Goal: Information Seeking & Learning: Compare options

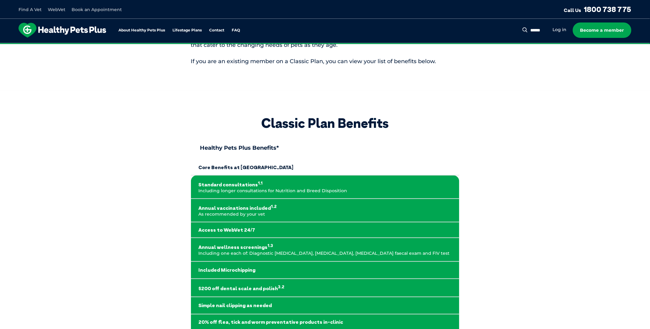
scroll to position [34, 0]
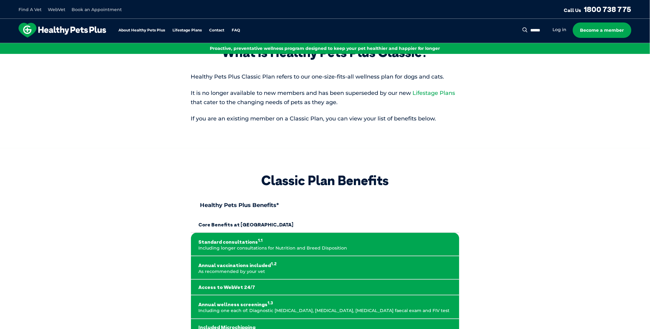
click at [432, 94] on link "Lifestage Plans" at bounding box center [434, 93] width 43 height 7
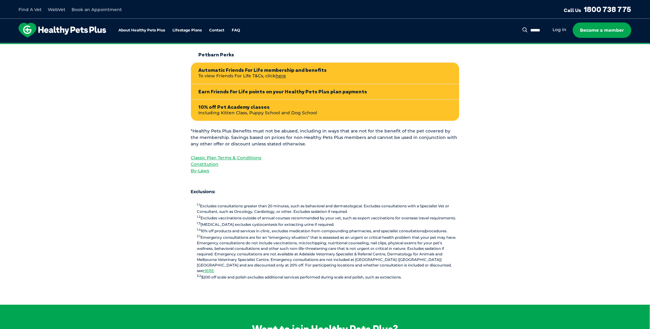
scroll to position [548, 0]
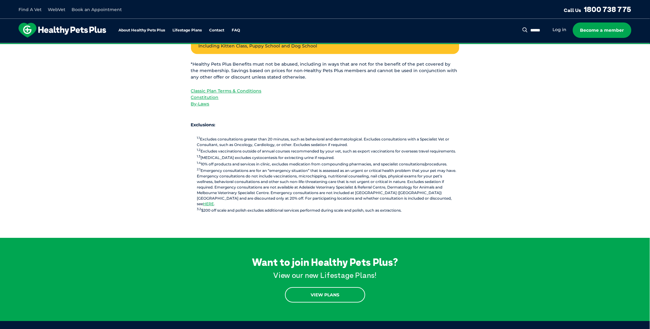
click at [326, 291] on link "View Plans" at bounding box center [325, 294] width 80 height 15
click at [321, 289] on link "View Plans" at bounding box center [325, 294] width 80 height 15
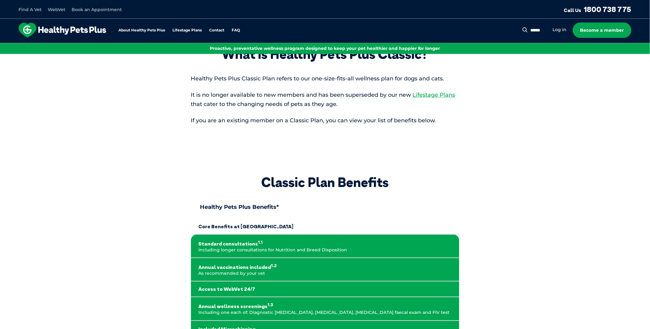
scroll to position [0, 0]
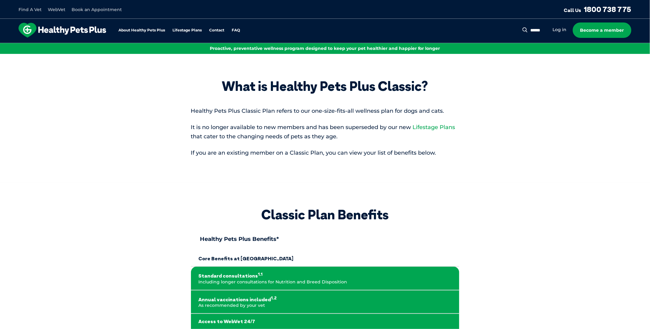
click at [424, 128] on link "Lifestage Plans" at bounding box center [434, 127] width 43 height 7
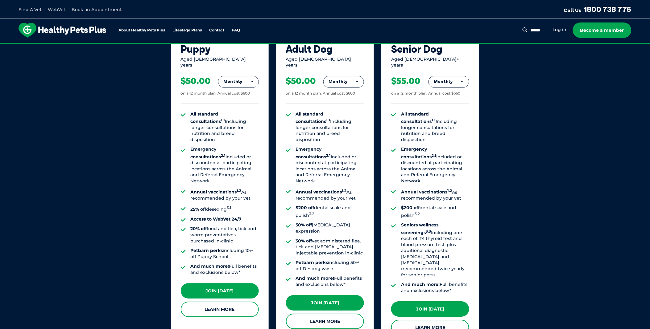
scroll to position [505, 0]
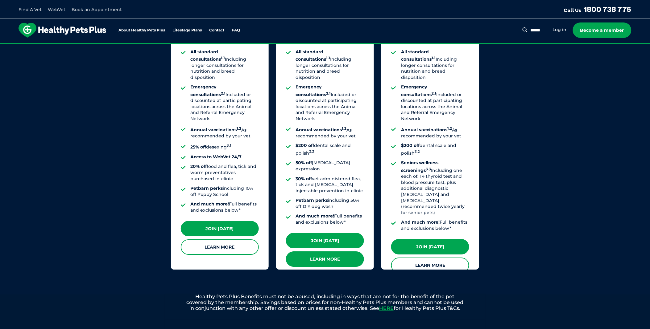
click at [313, 252] on link "Learn More" at bounding box center [325, 259] width 78 height 15
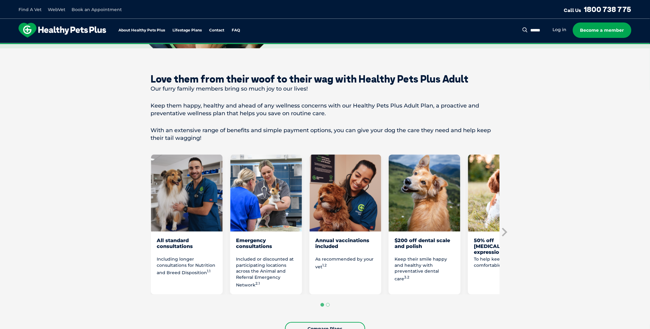
scroll to position [240, 0]
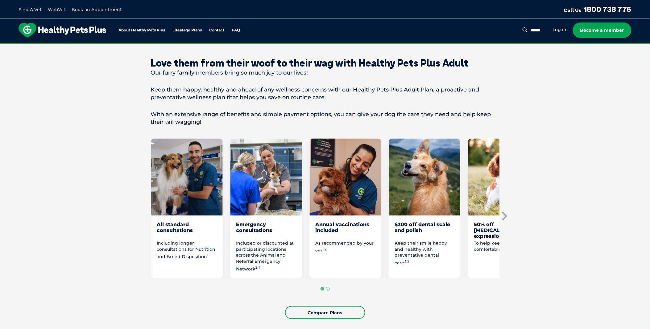
click at [503, 216] on icon "Next slide" at bounding box center [503, 216] width 9 height 9
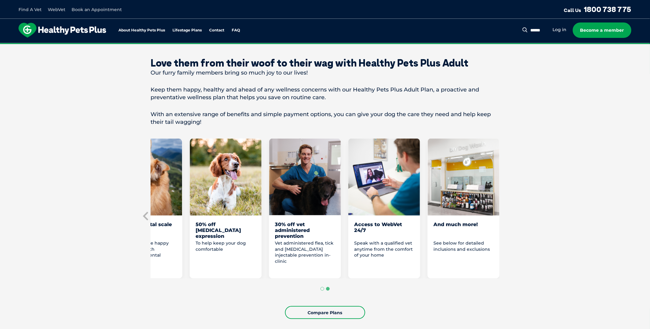
click at [503, 216] on section "Love them from their woof to their wag with Healthy Pets Plus Adult Our furry f…" at bounding box center [325, 188] width 650 height 312
click at [322, 287] on button "Go to page 1" at bounding box center [322, 289] width 4 height 4
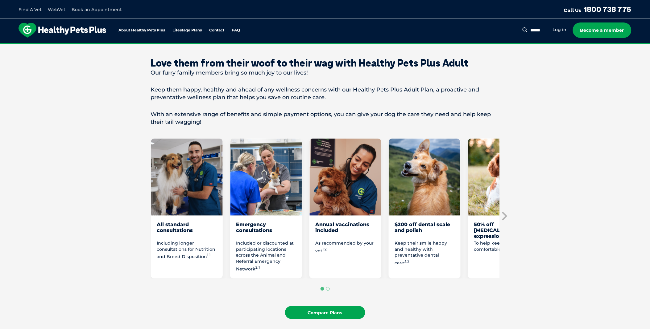
click at [318, 314] on link "Compare Plans" at bounding box center [325, 313] width 80 height 13
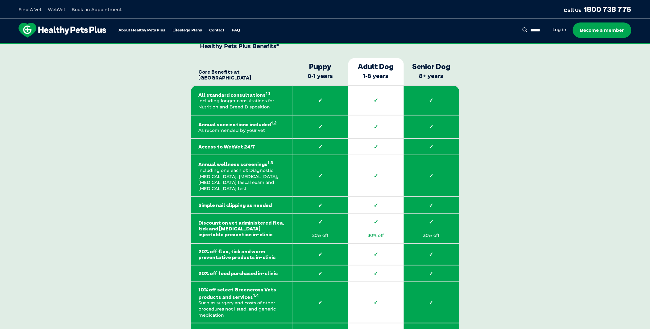
scroll to position [901, 0]
